Goal: Find specific page/section: Find specific page/section

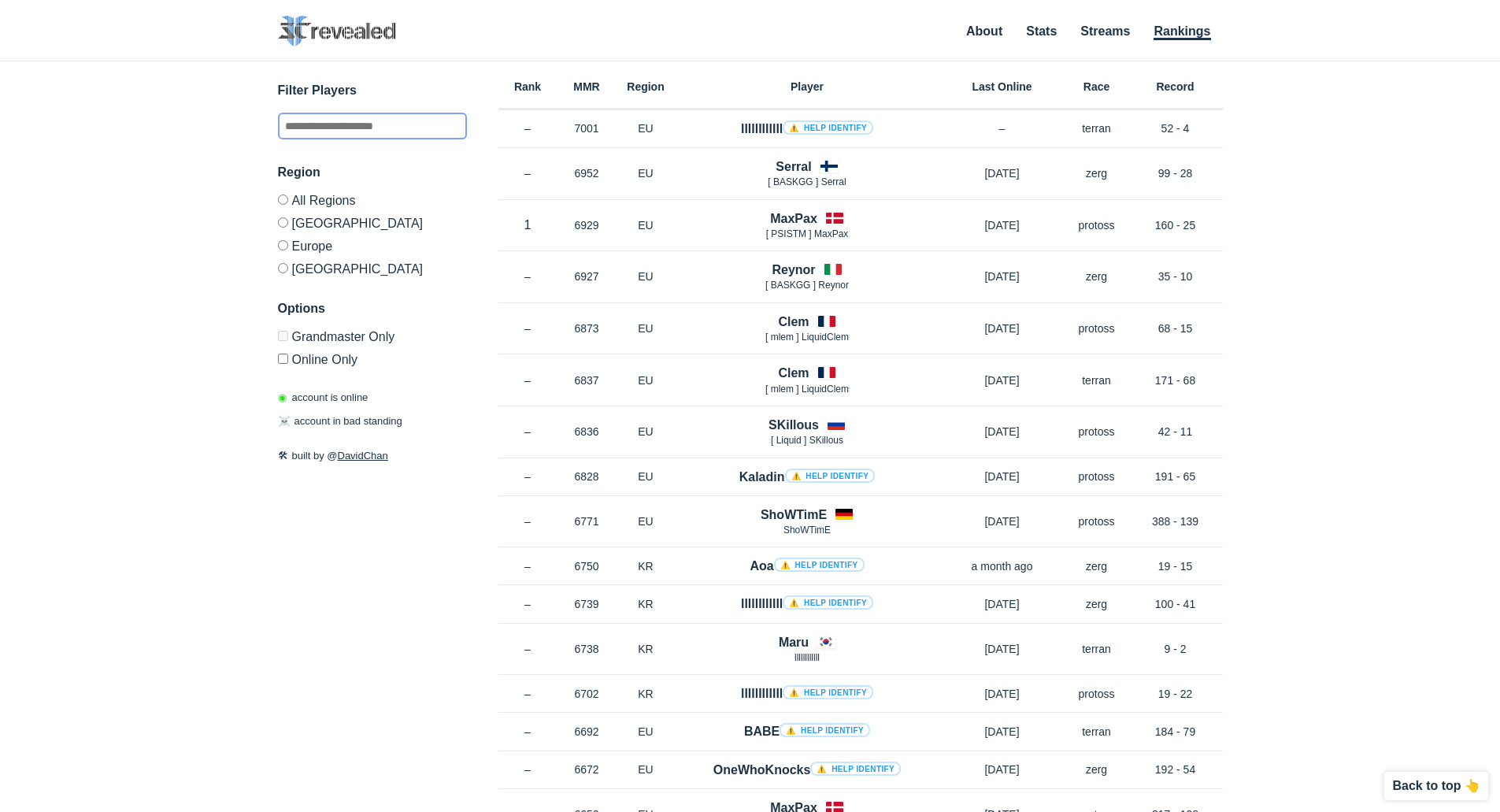
click at [311, 123] on input "text" at bounding box center [372, 126] width 189 height 27
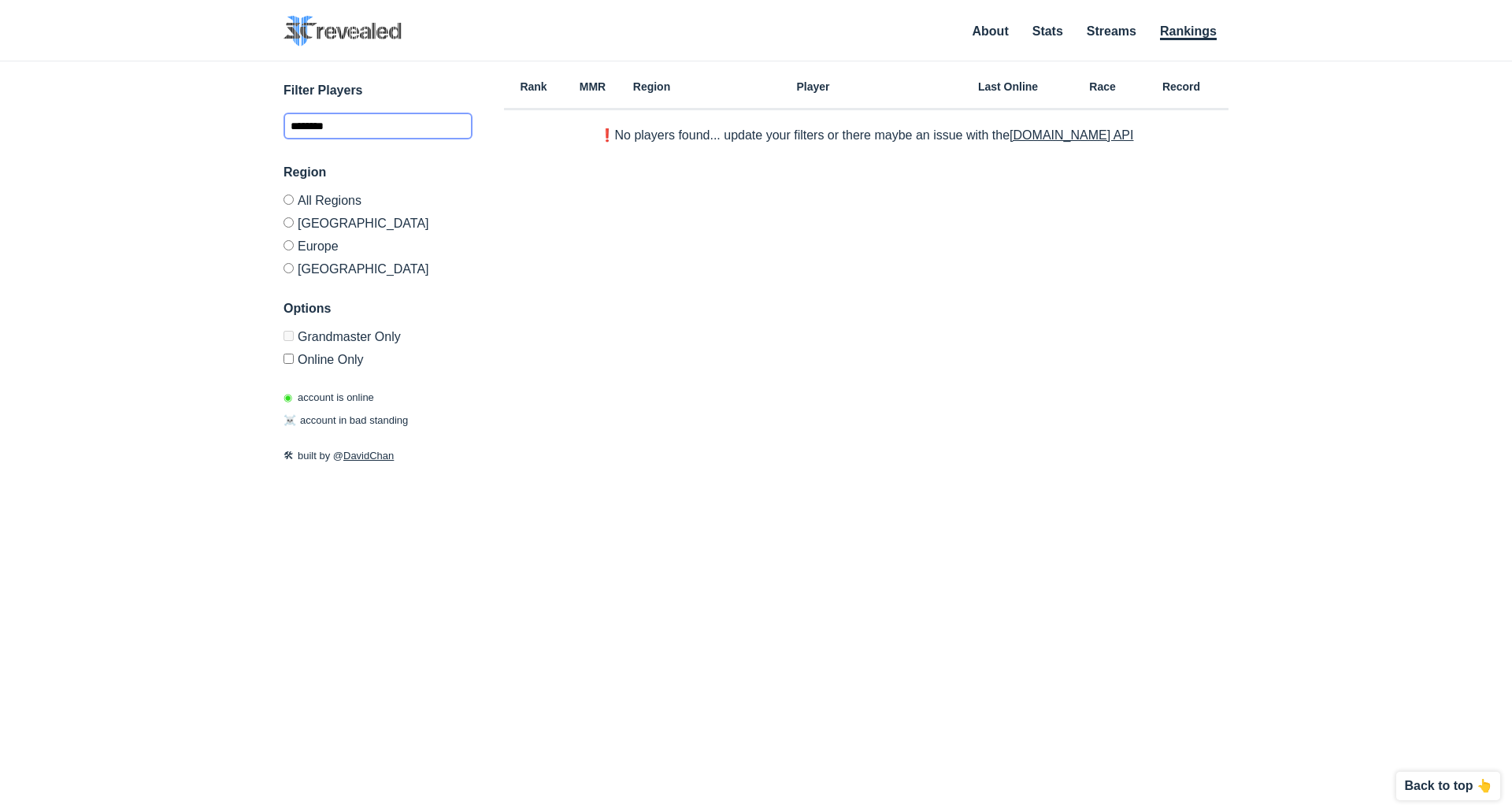
click at [364, 126] on input "********" at bounding box center [377, 126] width 189 height 27
type input "*"
